Goal: Information Seeking & Learning: Learn about a topic

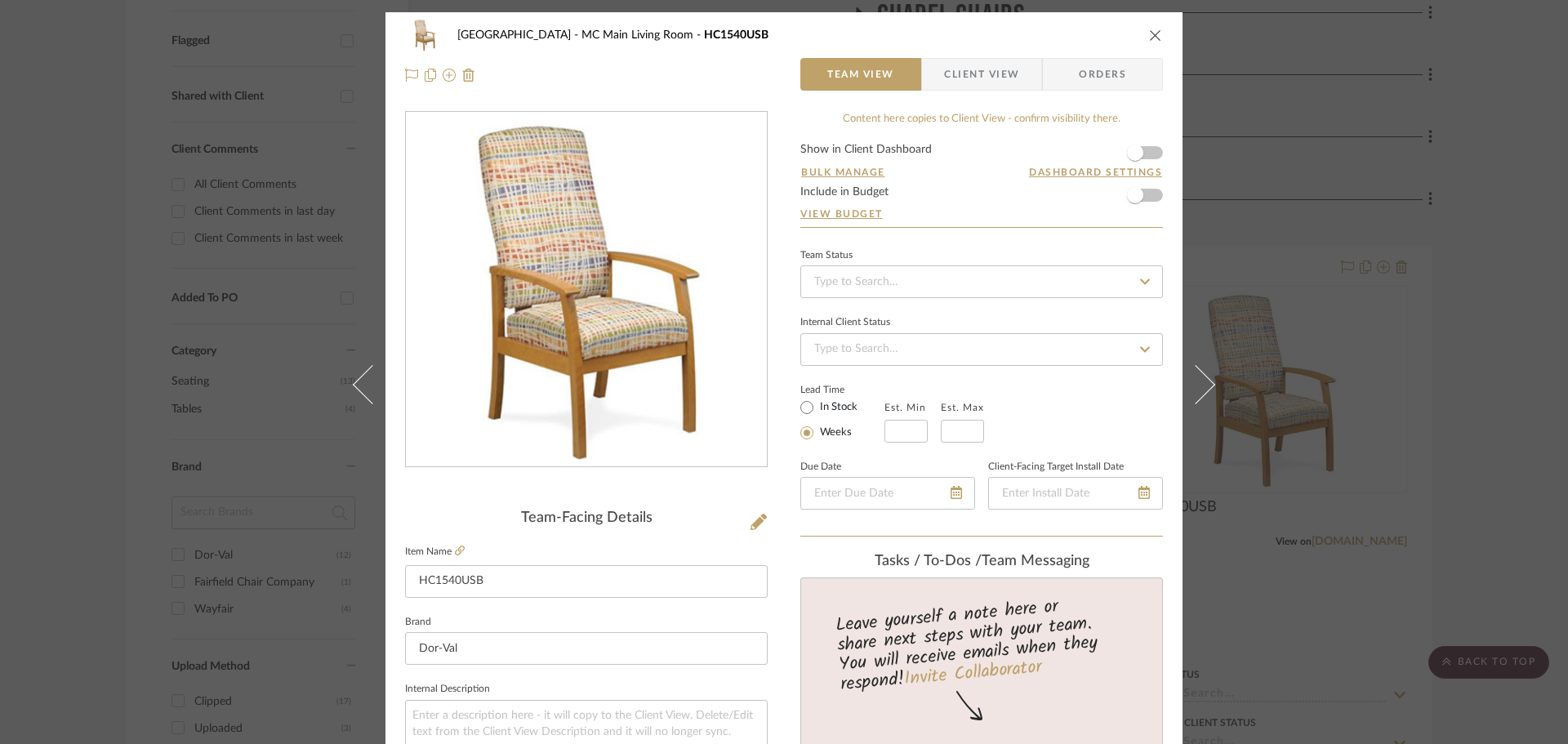
click at [1150, 33] on icon "close" at bounding box center [1155, 35] width 13 height 13
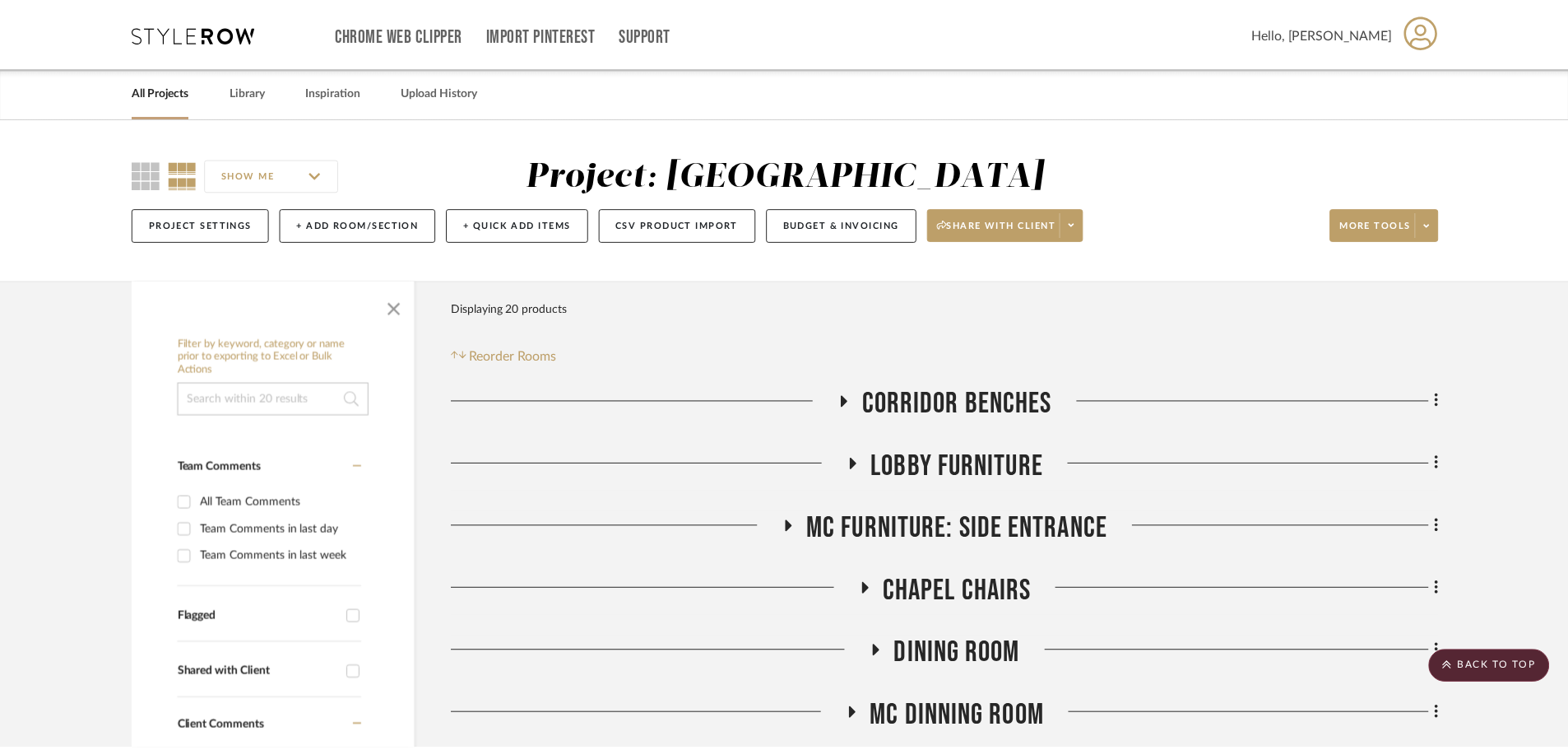
scroll to position [576, 0]
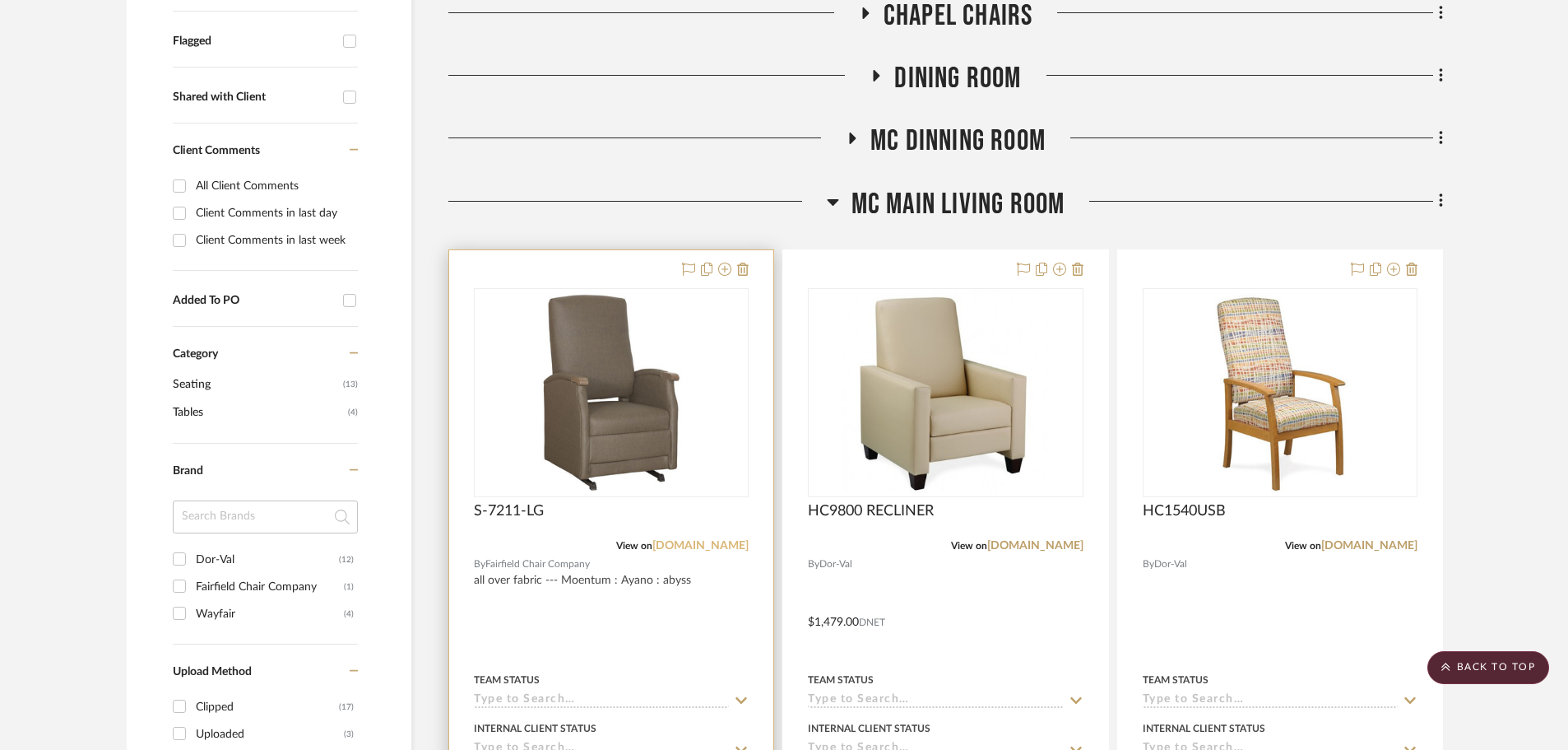
click at [684, 545] on link "[DOMAIN_NAME]" at bounding box center [700, 545] width 96 height 11
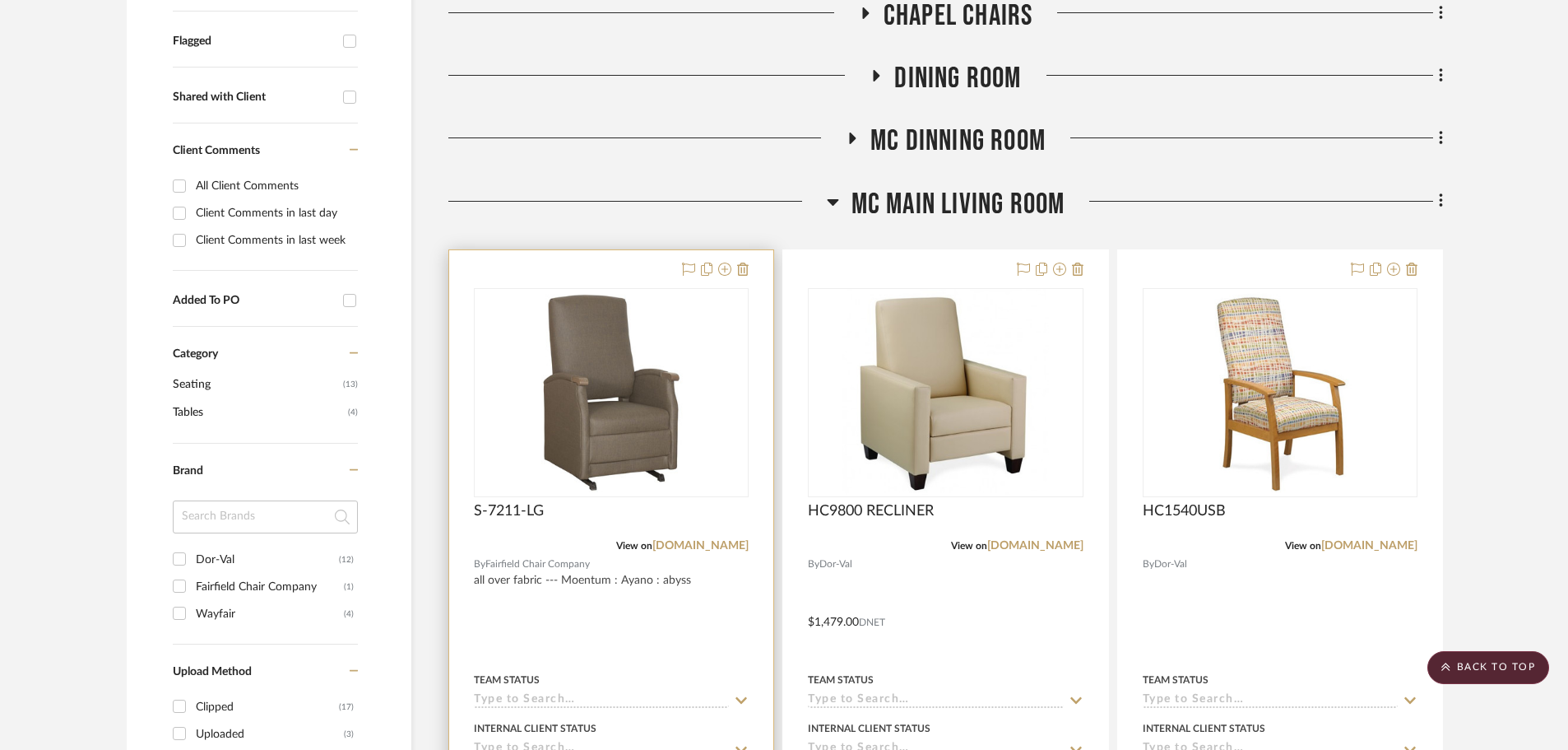
click at [578, 266] on div at bounding box center [611, 611] width 324 height 720
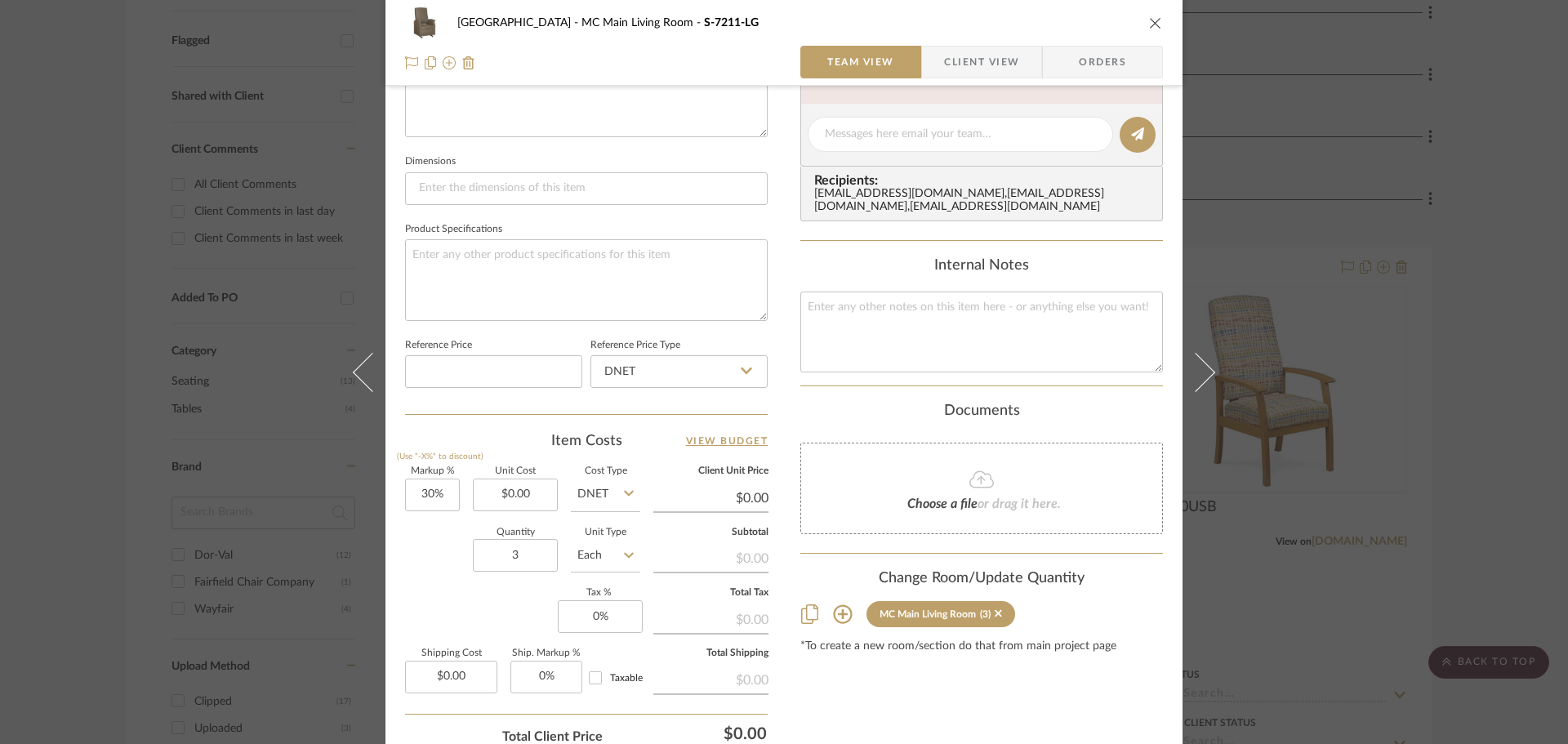
scroll to position [653, 0]
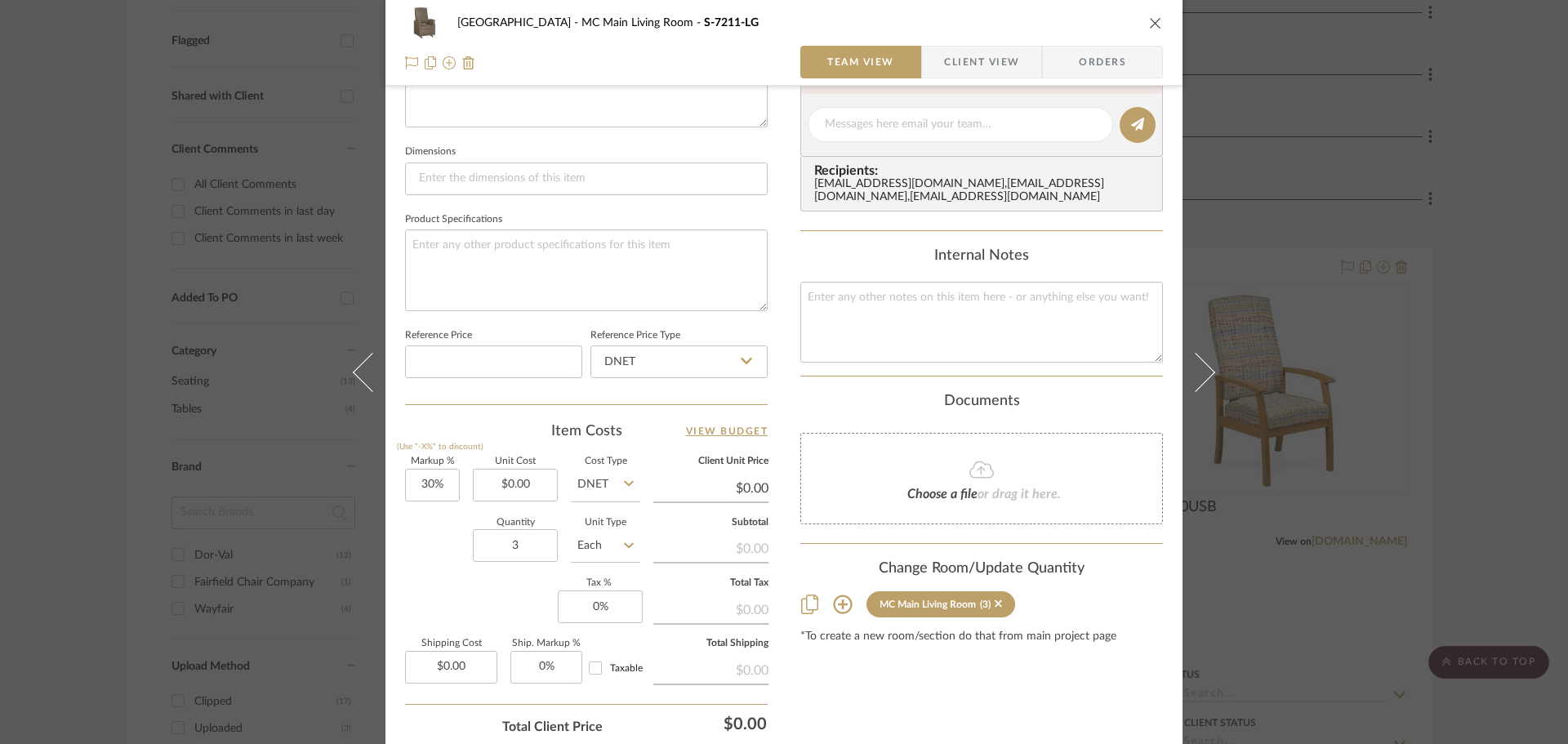
click at [1149, 22] on icon "close" at bounding box center [1155, 23] width 13 height 13
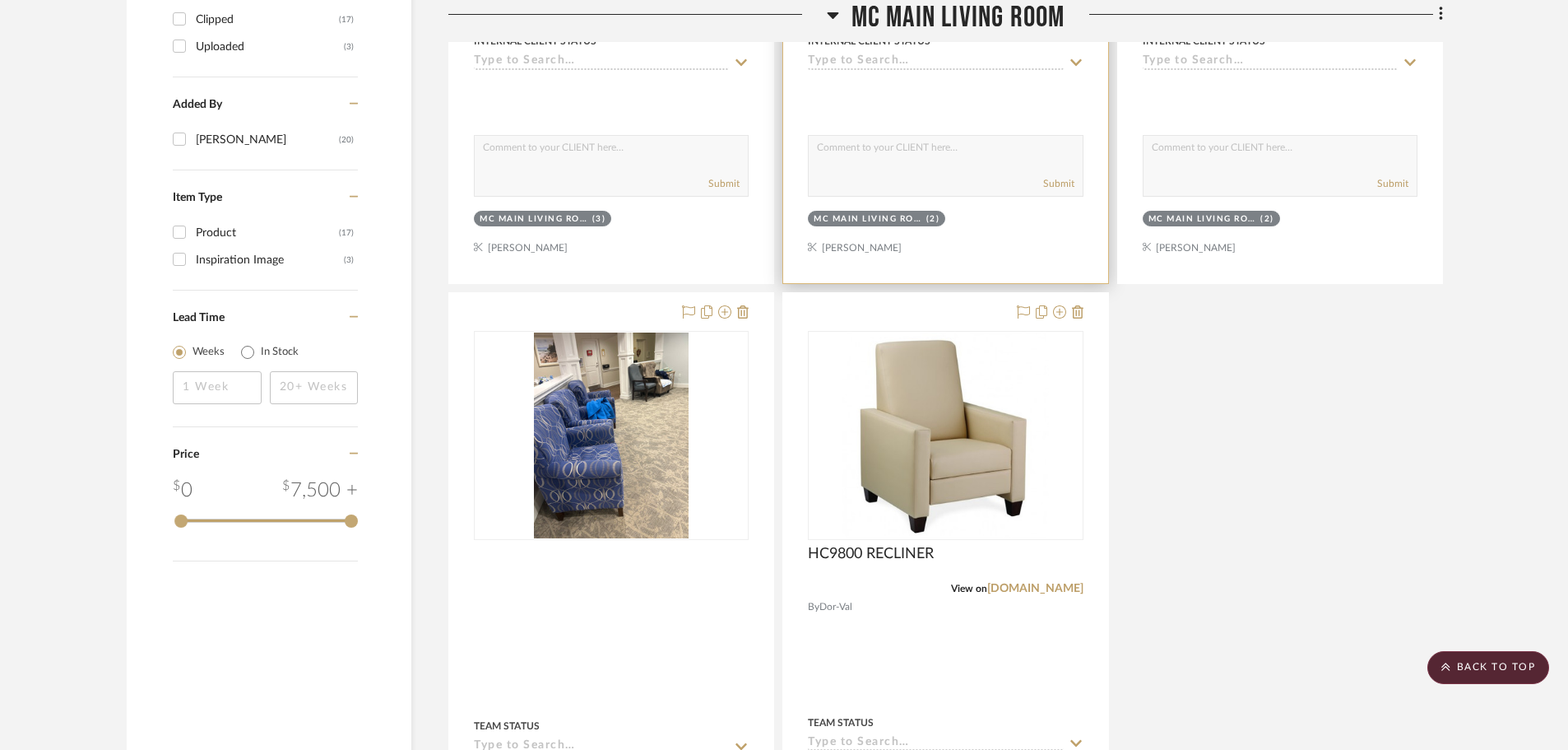
scroll to position [1317, 0]
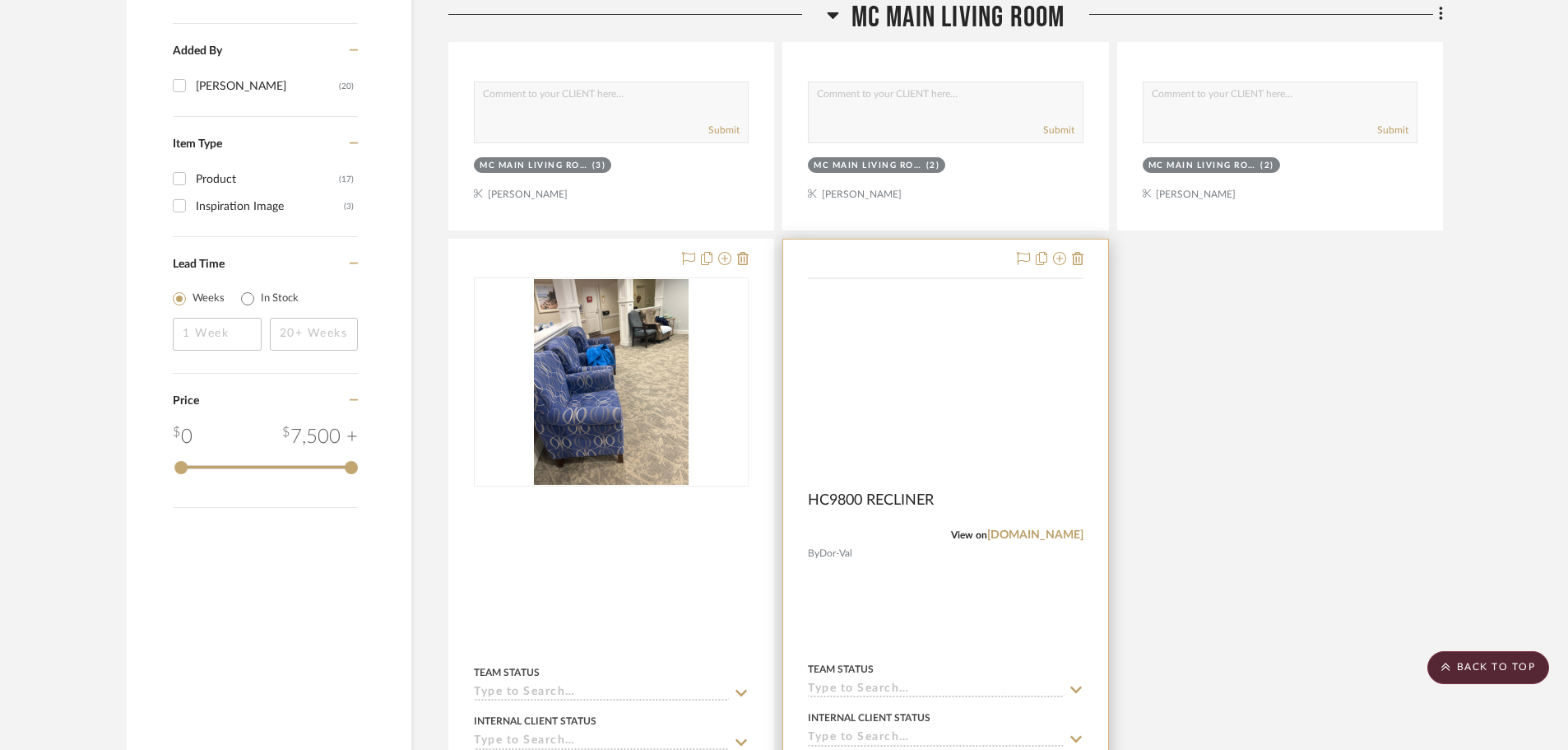
click at [0, 0] on img at bounding box center [0, 0] width 0 height 0
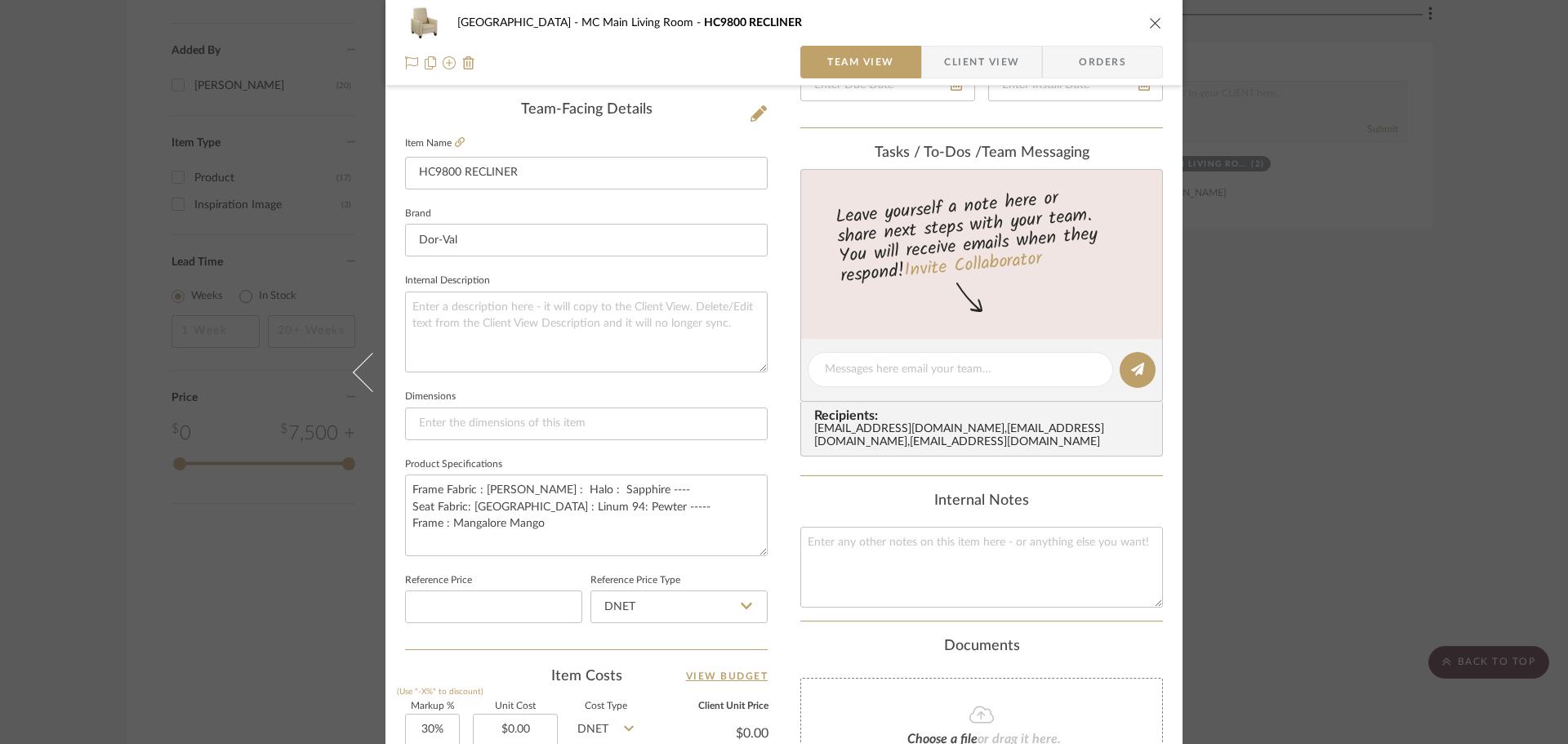
scroll to position [327, 0]
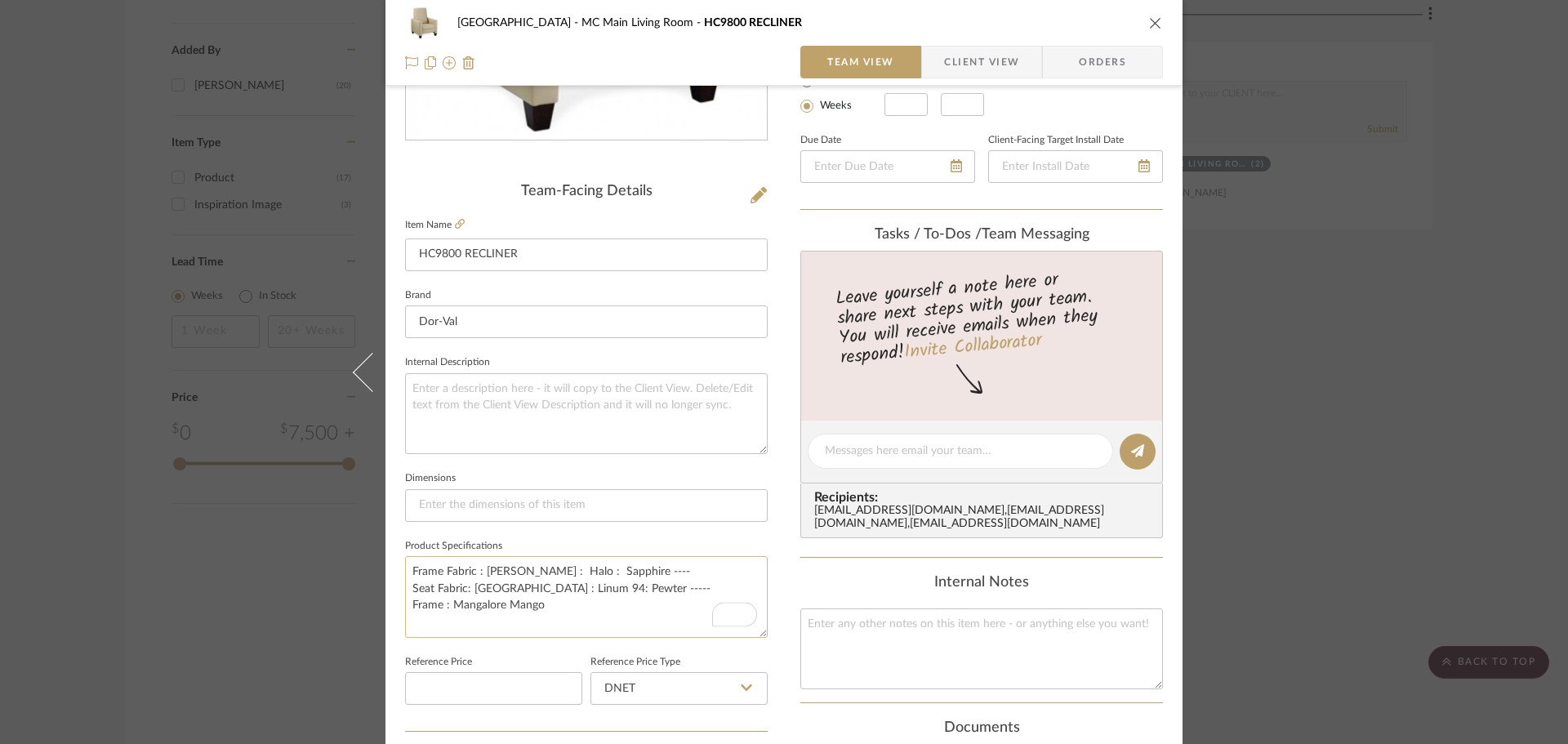
drag, startPoint x: 582, startPoint y: 612, endPoint x: 425, endPoint y: 583, distance: 159.7
click at [425, 583] on textarea "Frame Fabric : [PERSON_NAME] : Halo : Sapphire ---- Seat Fabric: [GEOGRAPHIC_DA…" at bounding box center [585, 596] width 363 height 81
click at [506, 583] on textarea "Frame Fabric : [PERSON_NAME] : Halo : Sapphire ---- Seat Fabric: [GEOGRAPHIC_DA…" at bounding box center [585, 596] width 363 height 81
drag, startPoint x: 622, startPoint y: 589, endPoint x: 405, endPoint y: 567, distance: 218.1
click at [405, 567] on textarea "Frame Fabric : [PERSON_NAME] : Halo : Sapphire ---- Seat Fabric: [GEOGRAPHIC_DA…" at bounding box center [585, 596] width 363 height 81
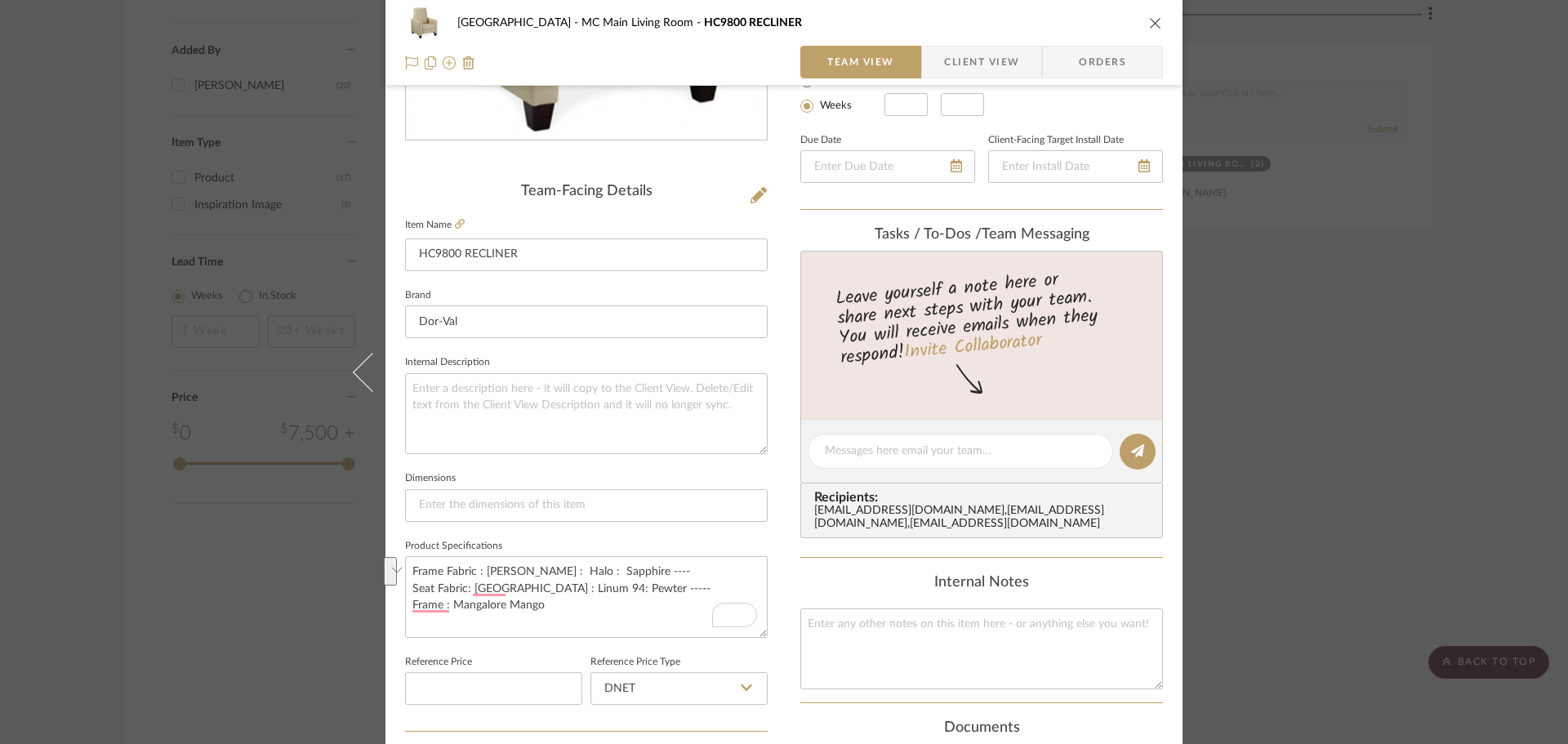
drag, startPoint x: 1148, startPoint y: 25, endPoint x: 1120, endPoint y: 100, distance: 80.1
click at [1149, 25] on icon "close" at bounding box center [1155, 23] width 13 height 13
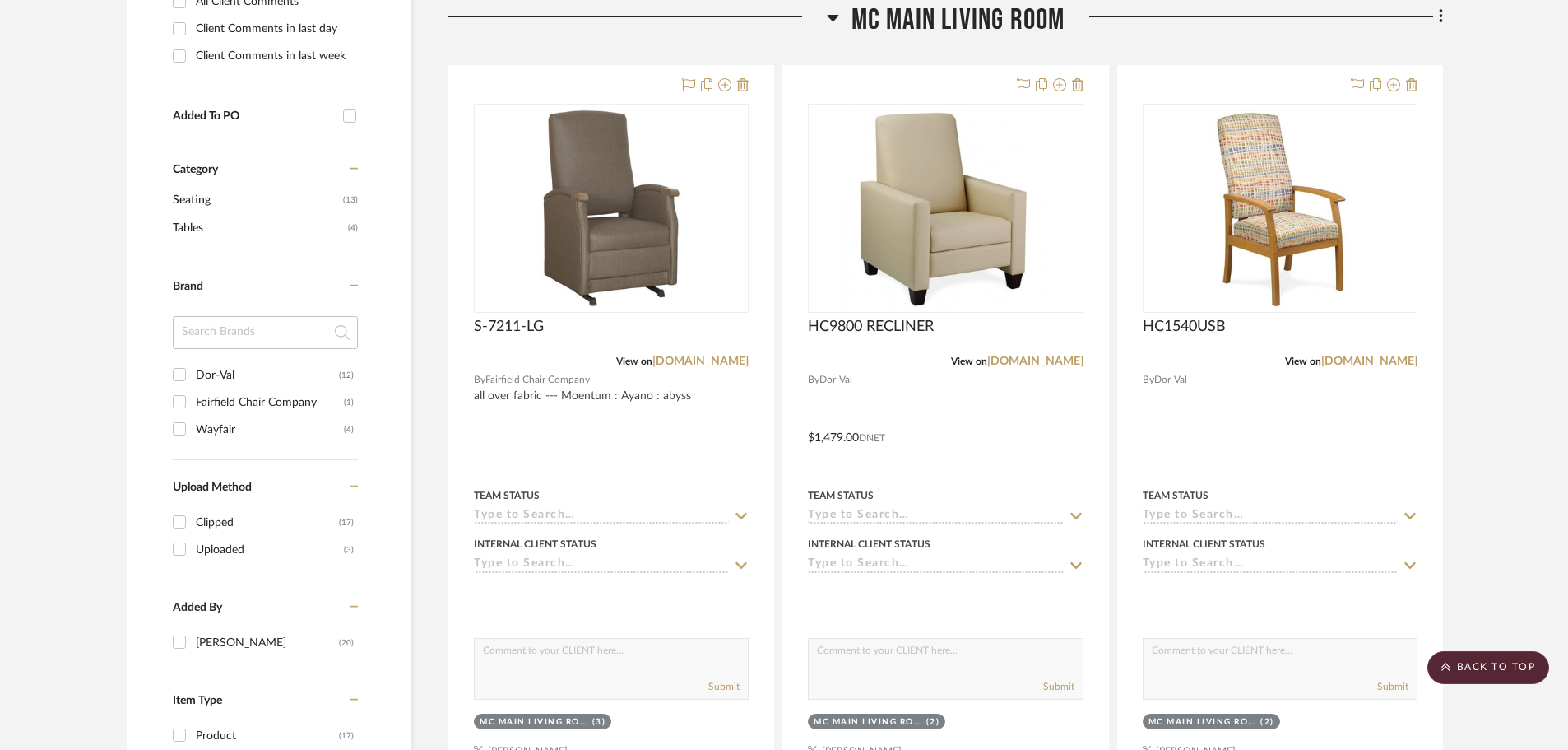
scroll to position [741, 0]
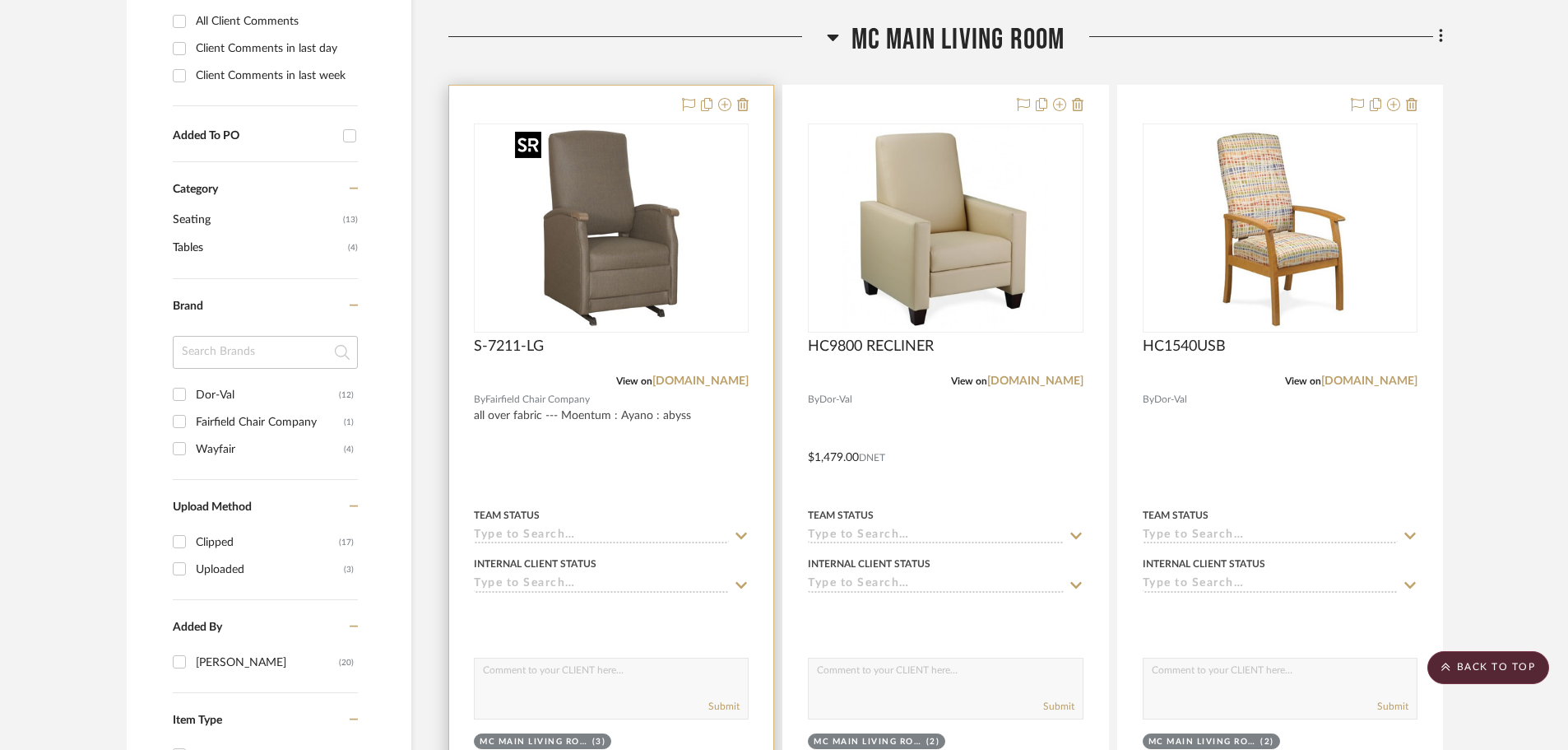
click at [609, 241] on img "0" at bounding box center [611, 228] width 206 height 206
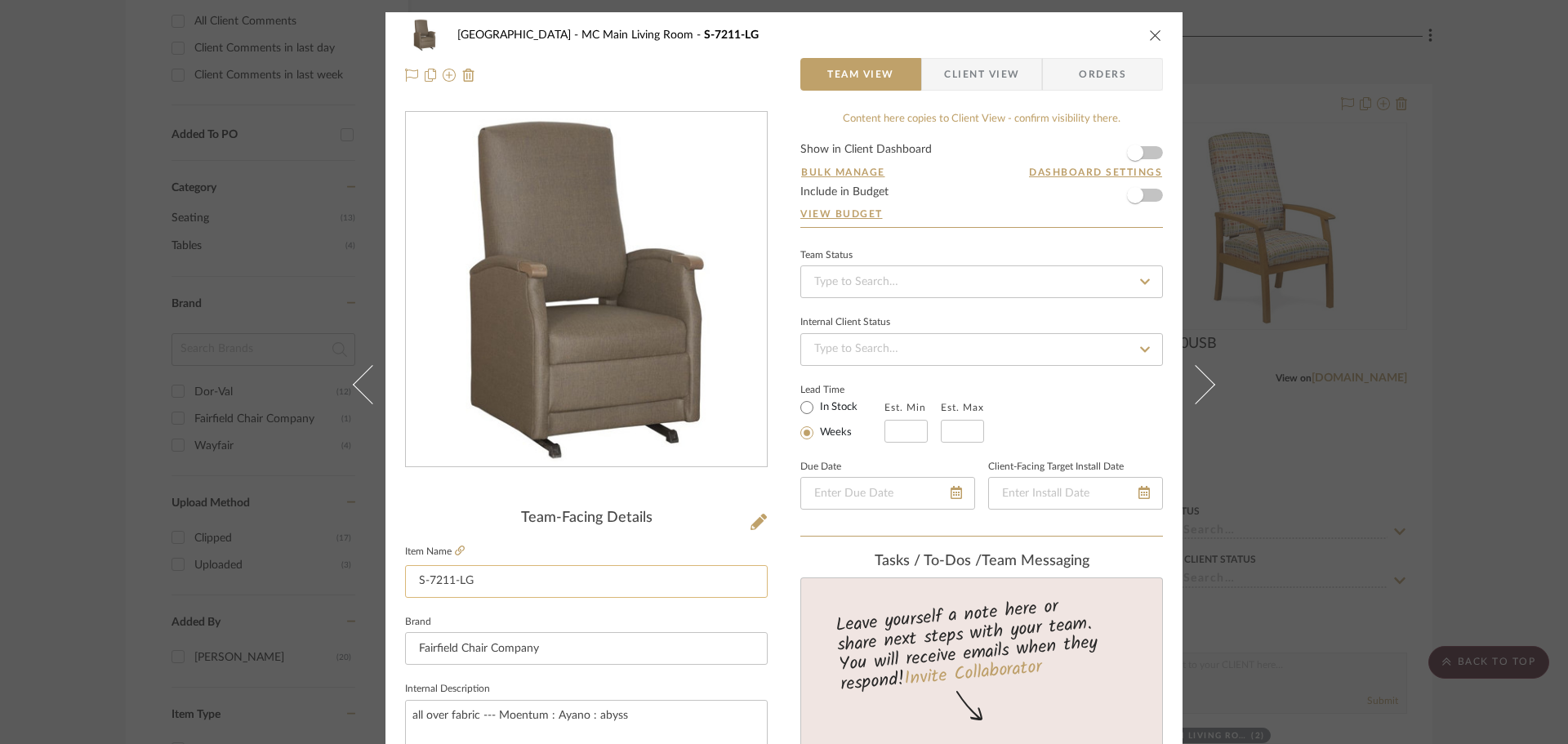
scroll to position [408, 0]
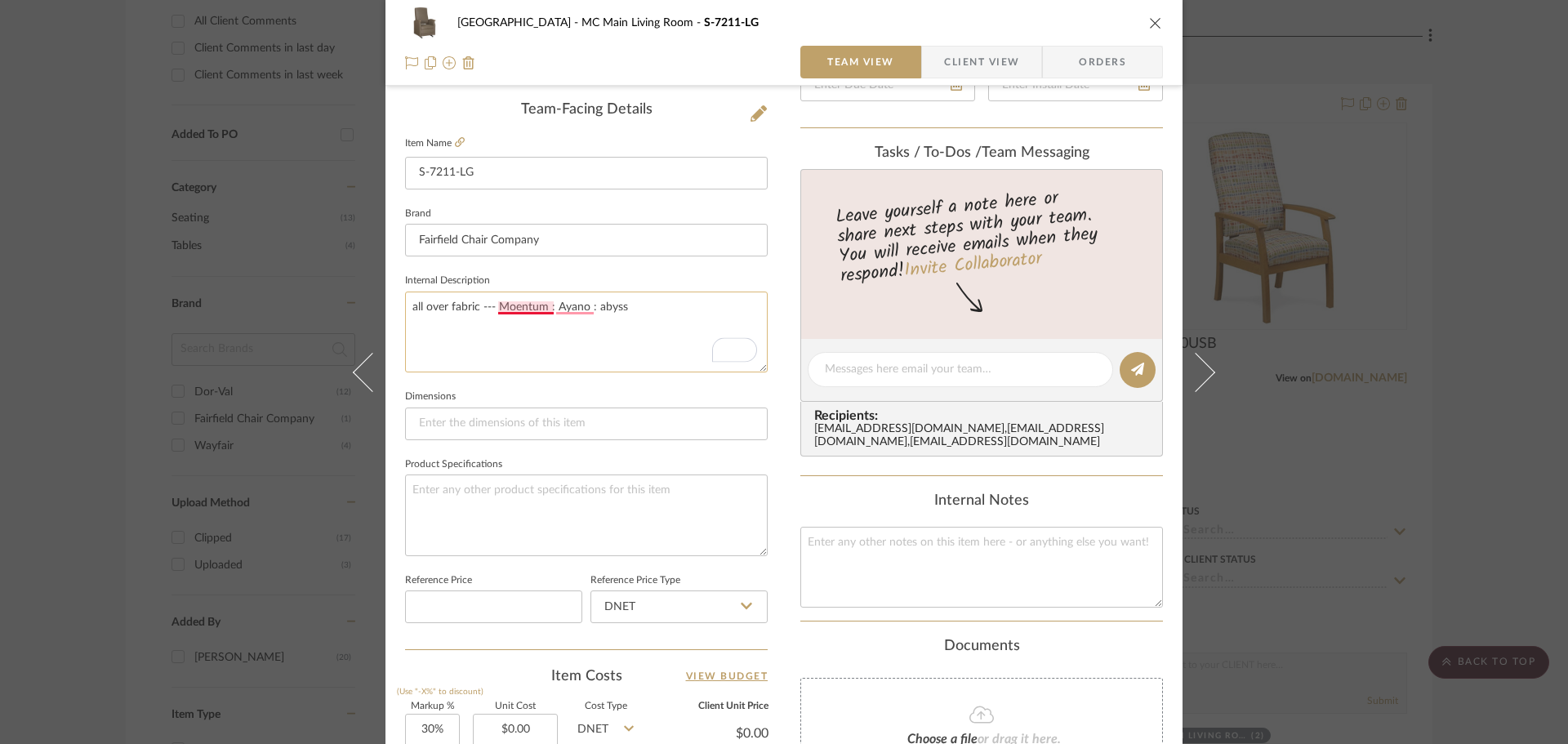
drag, startPoint x: 634, startPoint y: 304, endPoint x: 493, endPoint y: 310, distance: 141.1
click at [493, 310] on textarea "all over fabric --- Moentum : Ayano : abyss" at bounding box center [585, 331] width 363 height 81
click at [1152, 24] on icon "close" at bounding box center [1155, 23] width 13 height 13
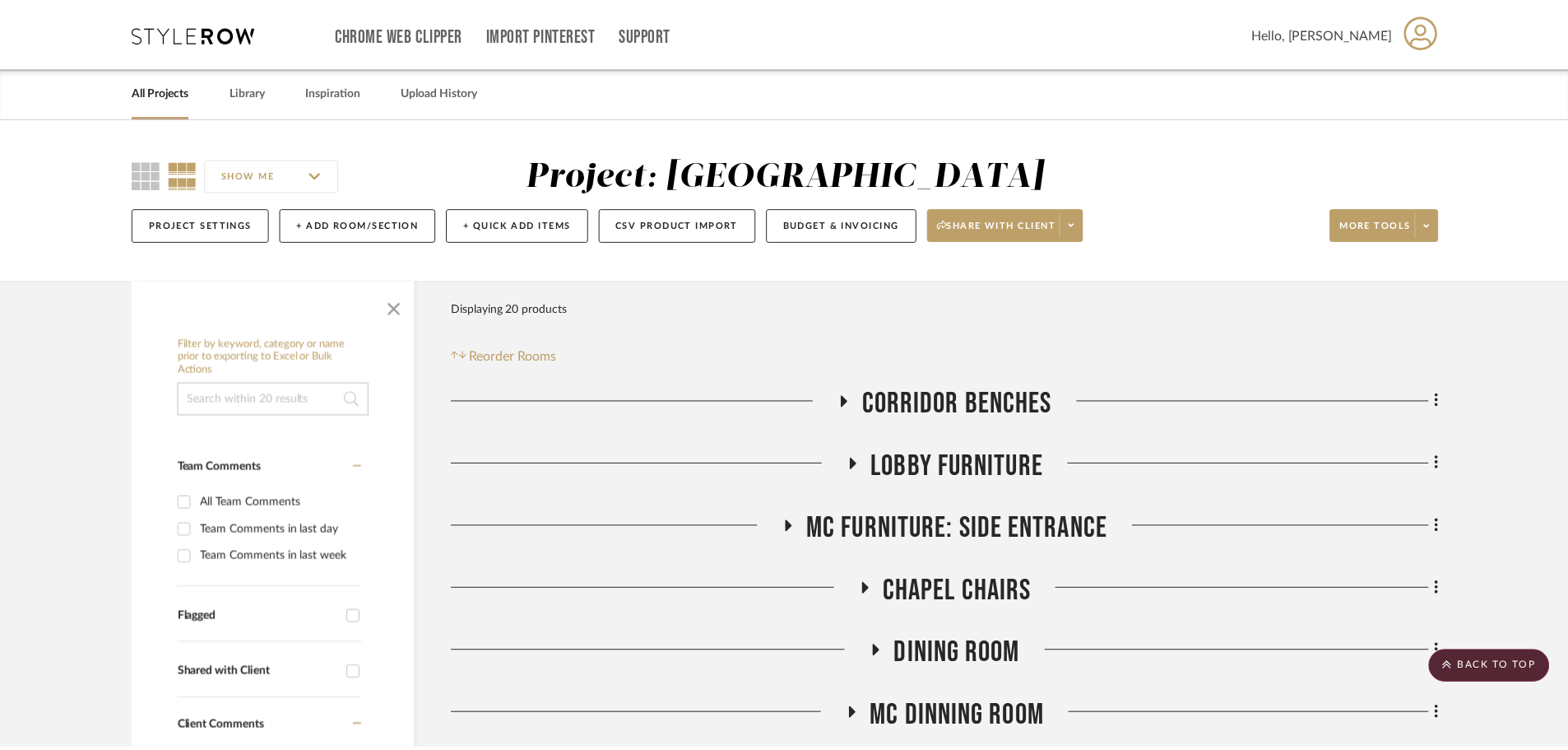
scroll to position [741, 0]
